Goal: Information Seeking & Learning: Learn about a topic

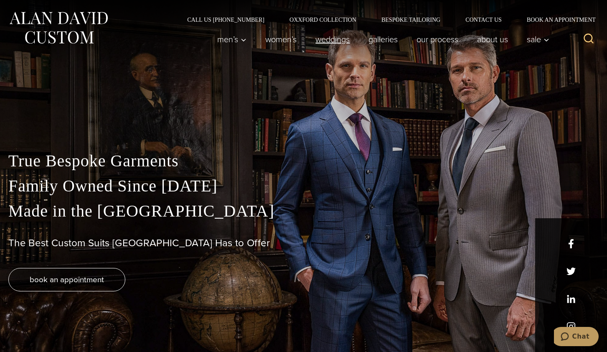
click at [317, 37] on link "weddings" at bounding box center [332, 39] width 53 height 17
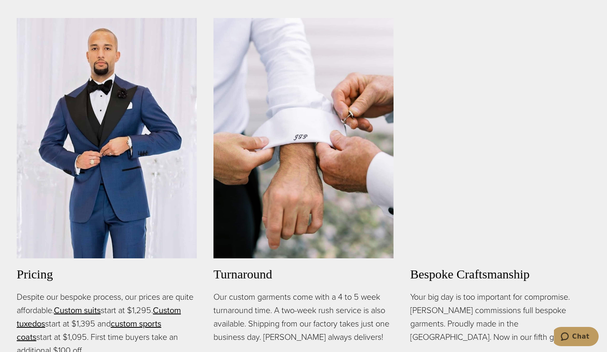
scroll to position [585, 0]
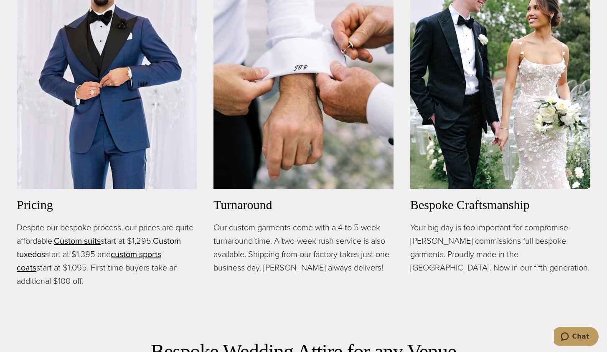
click at [41, 254] on link "Custom tuxedos" at bounding box center [99, 248] width 164 height 26
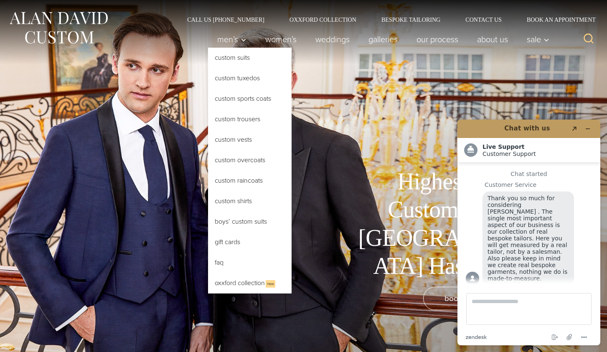
click at [245, 76] on link "Custom Tuxedos" at bounding box center [250, 78] width 84 height 20
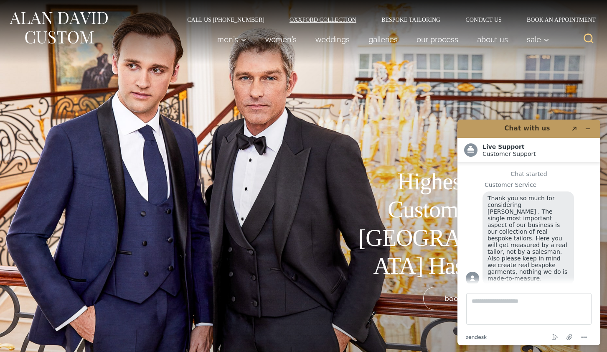
click at [336, 18] on link "Oxxford Collection" at bounding box center [323, 20] width 92 height 6
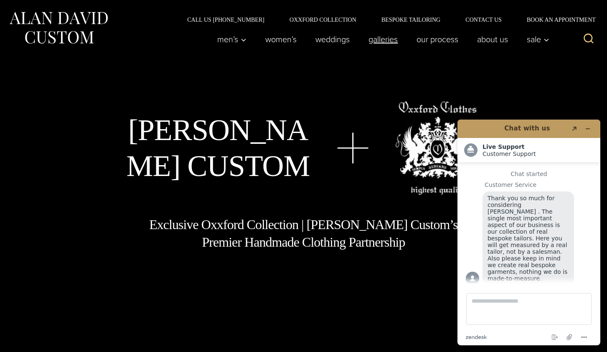
click at [384, 38] on link "Galleries" at bounding box center [384, 39] width 48 height 17
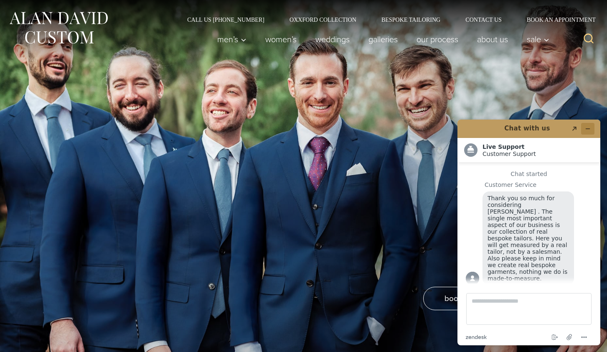
scroll to position [10, 0]
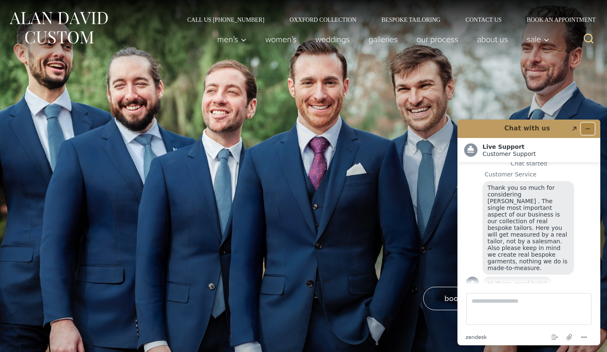
click at [588, 127] on icon "Minimize widget" at bounding box center [588, 129] width 6 height 6
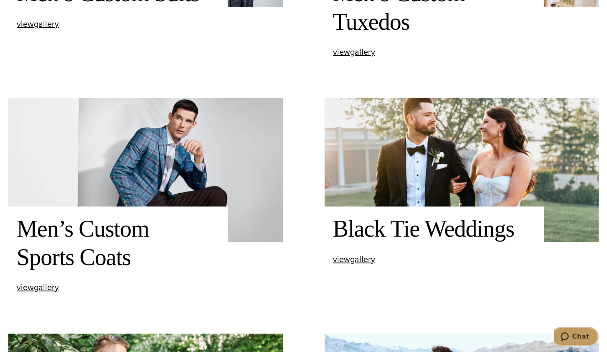
scroll to position [502, 0]
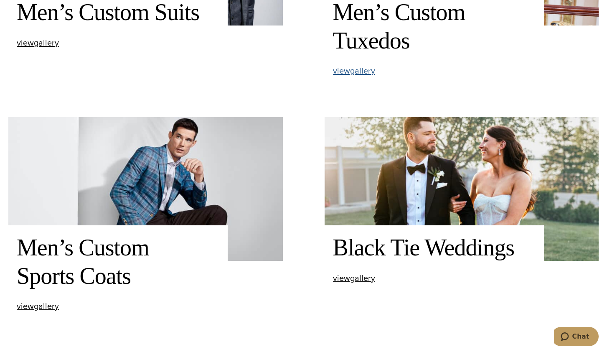
click at [360, 69] on span "view Men’s Custom Tuxedos gallery" at bounding box center [354, 70] width 42 height 13
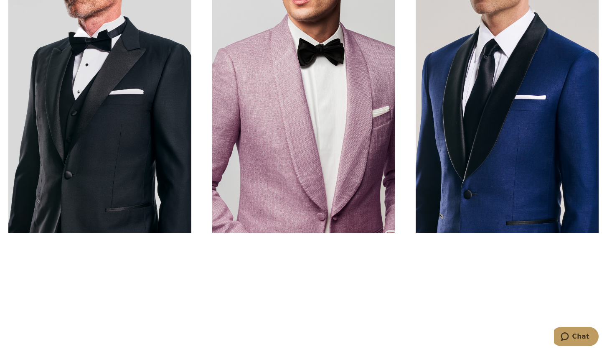
scroll to position [376, 0]
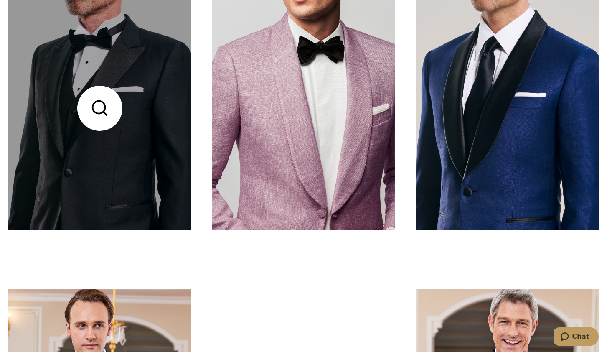
click at [143, 95] on link at bounding box center [99, 108] width 183 height 244
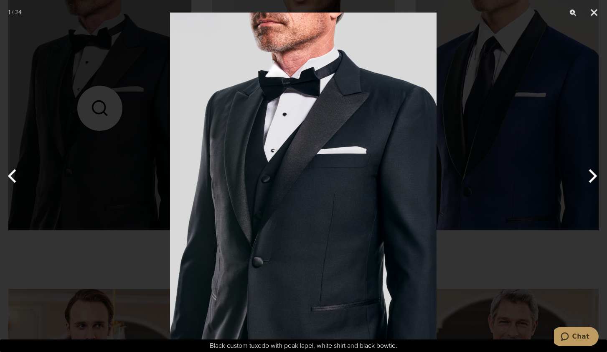
click at [497, 81] on div at bounding box center [303, 176] width 607 height 352
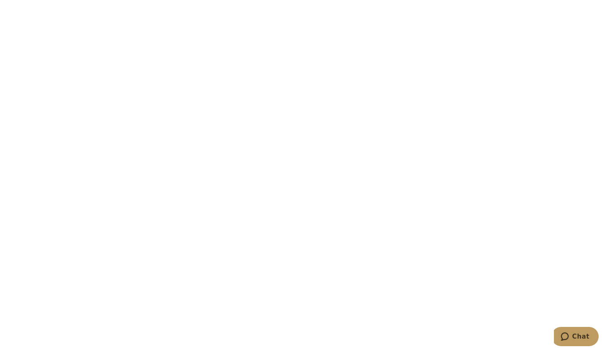
scroll to position [1463, 0]
